Goal: Transaction & Acquisition: Purchase product/service

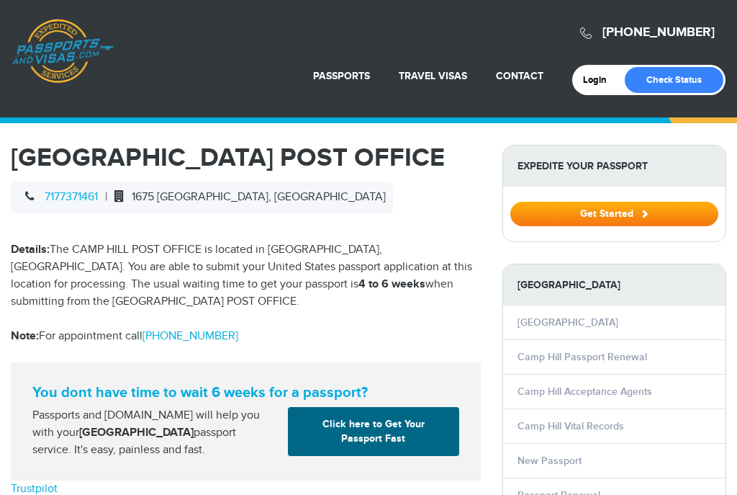
select select "**********"
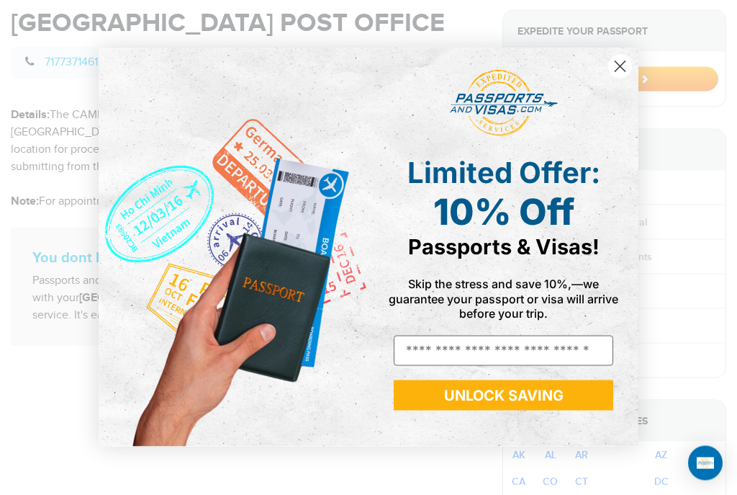
scroll to position [140, 0]
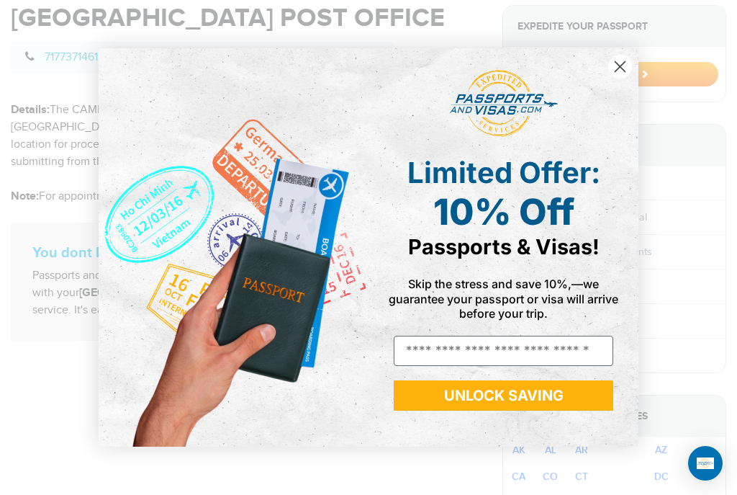
click at [612, 78] on circle "Close dialog" at bounding box center [621, 67] width 24 height 24
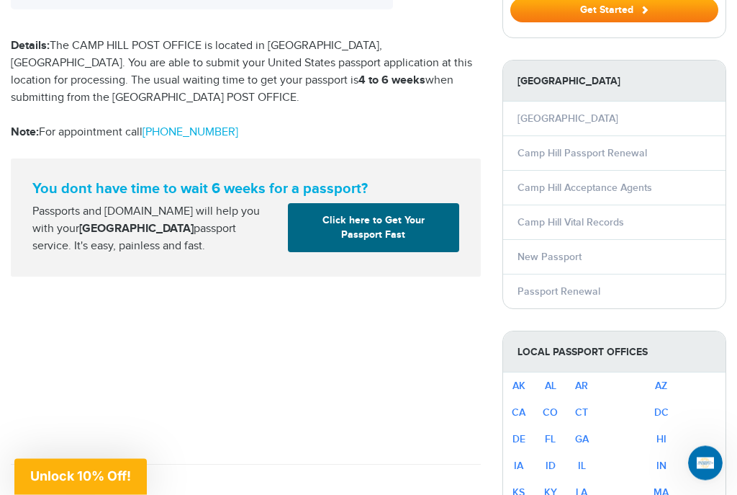
scroll to position [204, 0]
click at [565, 291] on link "Passport Renewal" at bounding box center [559, 291] width 83 height 12
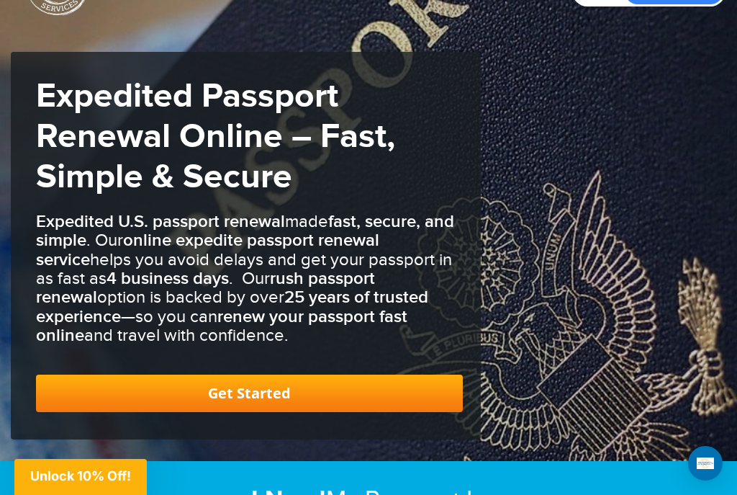
click at [243, 382] on link "Get Started" at bounding box center [249, 392] width 427 height 37
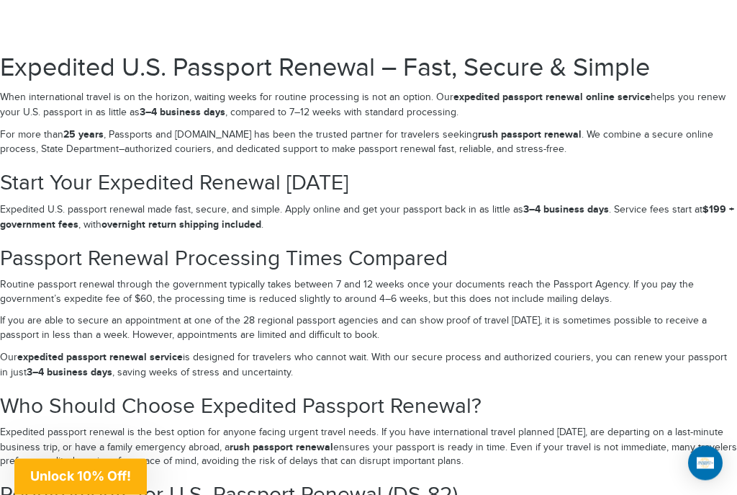
scroll to position [2177, 0]
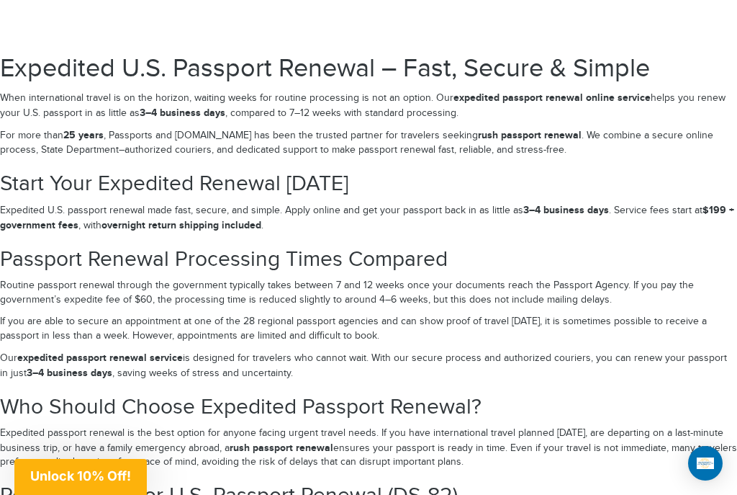
click at [302, 72] on h1 "Expedited U.S. Passport Renewal – Fast, Secure & Simple" at bounding box center [368, 69] width 737 height 29
click at [269, 114] on section "Expedited U.S. Passport Renewal – Fast, Secure & Simple When international trav…" at bounding box center [368, 144] width 737 height 179
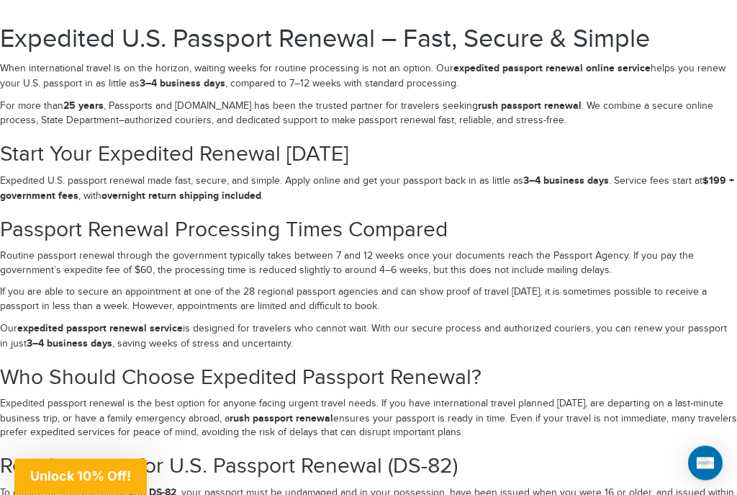
scroll to position [2213, 0]
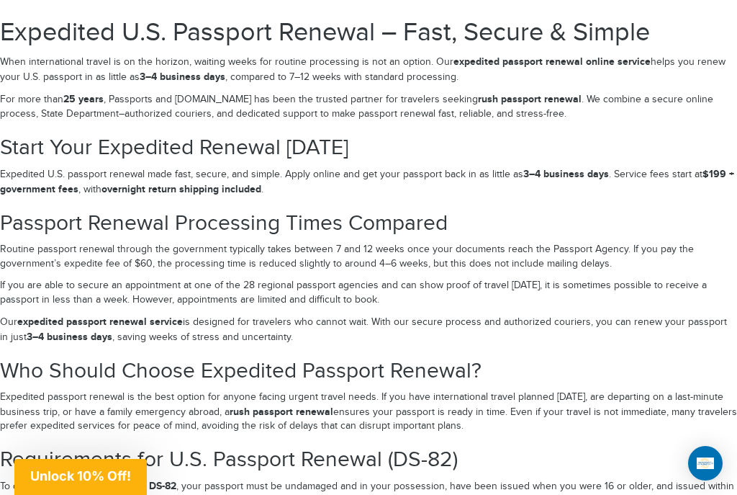
click at [199, 183] on strong "overnight return shipping included" at bounding box center [182, 189] width 160 height 12
click at [223, 145] on h2 "Start Your Expedited Renewal Today" at bounding box center [368, 148] width 737 height 24
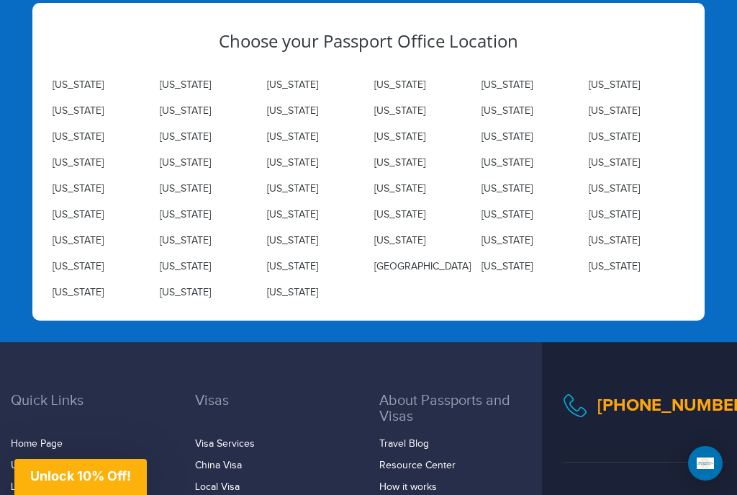
scroll to position [5165, 0]
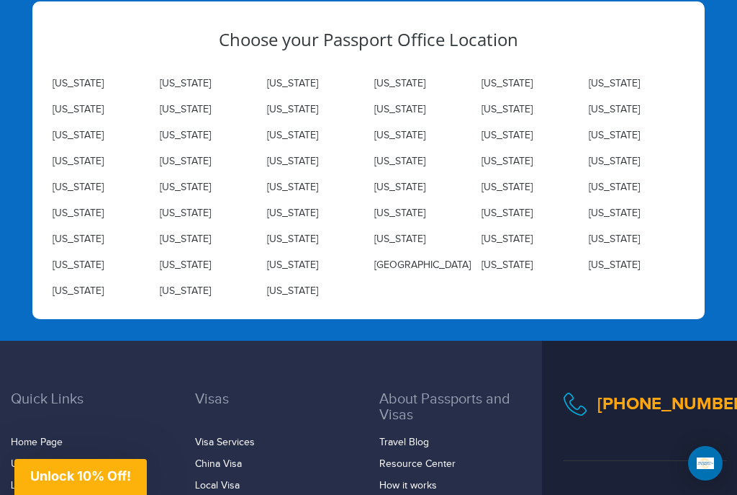
click at [99, 483] on span "Unlock 10% Off!" at bounding box center [80, 475] width 101 height 15
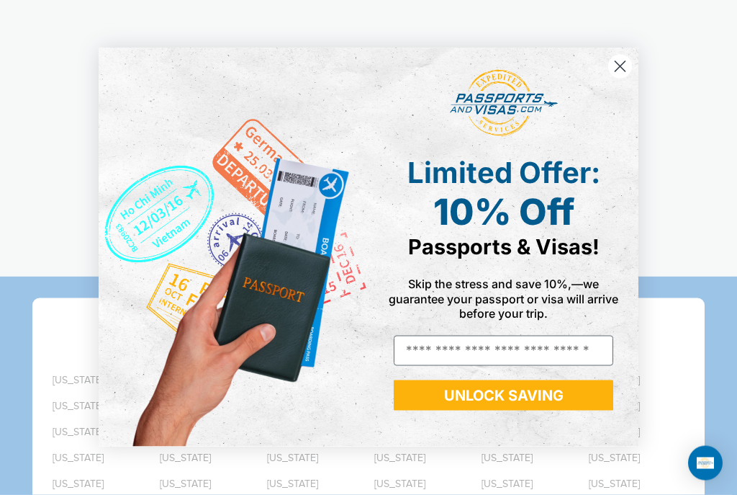
click at [657, 68] on div "Close dialog Limited Offer: 10% Off Passports & Visas! Skip the stress and save…" at bounding box center [368, 247] width 737 height 495
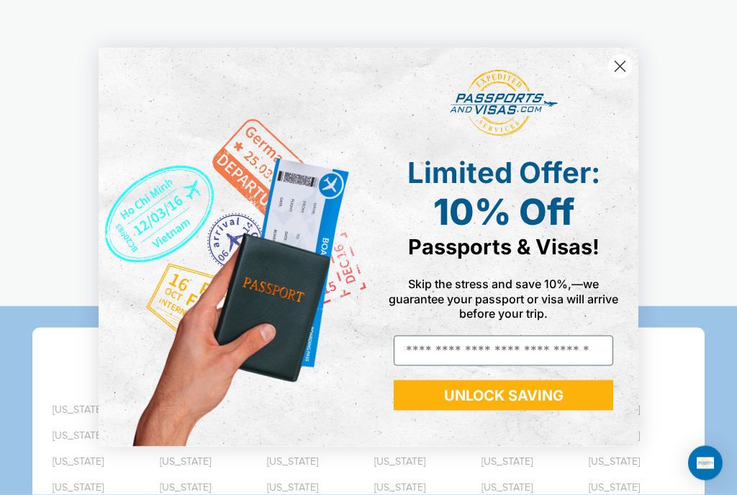
click at [657, 60] on div "Close dialog Limited Offer: 10% Off Passports & Visas! Skip the stress and save…" at bounding box center [368, 247] width 737 height 495
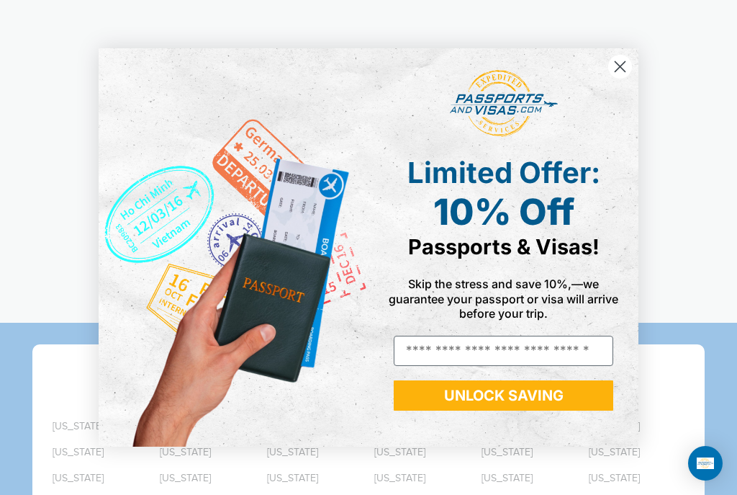
scroll to position [4822, 0]
click at [612, 65] on circle "Close dialog" at bounding box center [621, 67] width 24 height 24
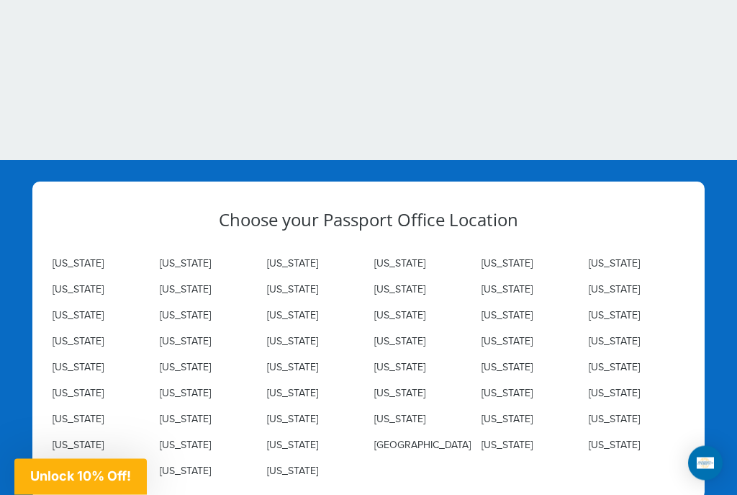
scroll to position [4986, 0]
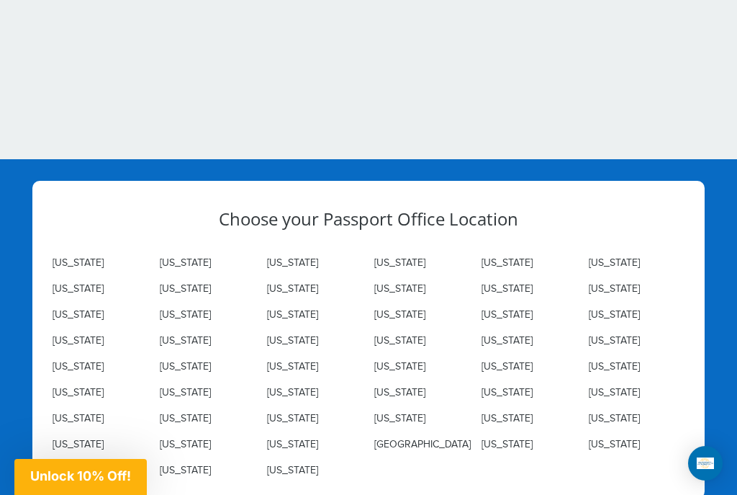
click at [190, 413] on link "Pennsylvania" at bounding box center [185, 419] width 51 height 12
click at [192, 413] on link "Pennsylvania" at bounding box center [185, 419] width 51 height 12
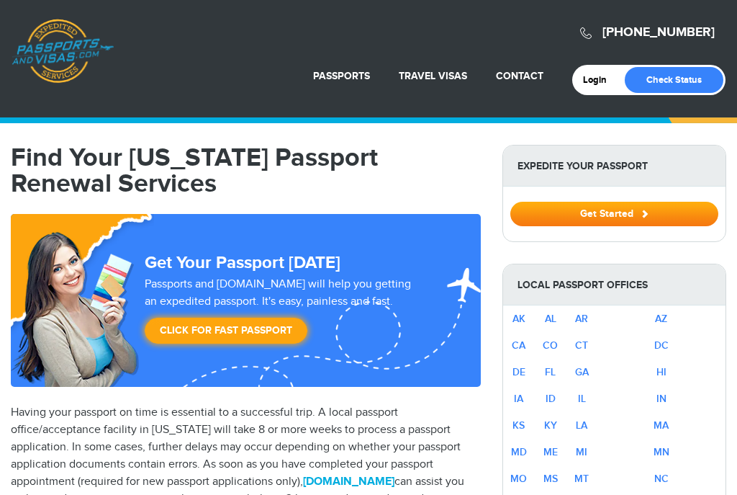
select select "**********"
click at [448, 187] on h1 "Find Your Pennsylvania Passport Renewal Services" at bounding box center [246, 171] width 470 height 52
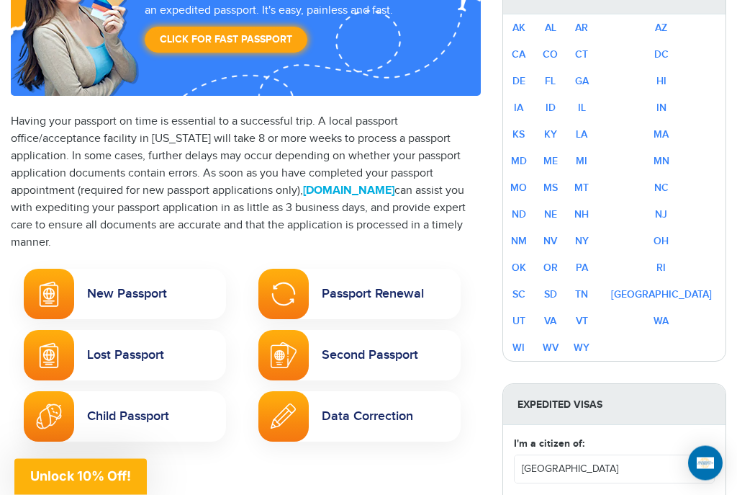
scroll to position [293, 0]
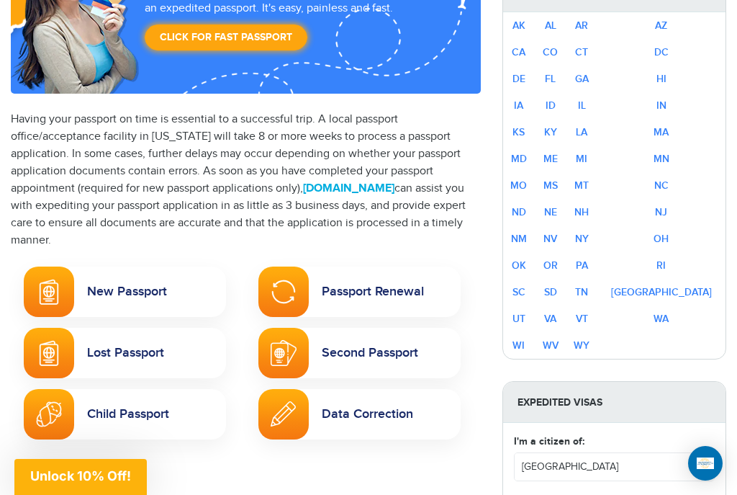
click at [287, 290] on img at bounding box center [284, 292] width 26 height 26
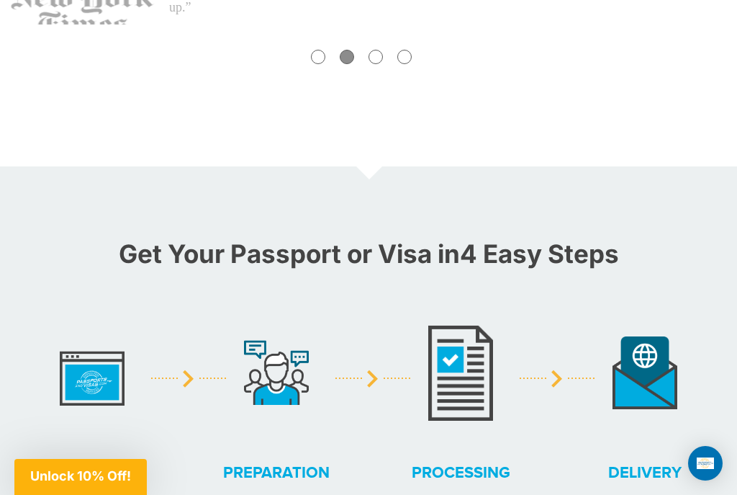
scroll to position [1120, 0]
